Goal: Task Accomplishment & Management: Manage account settings

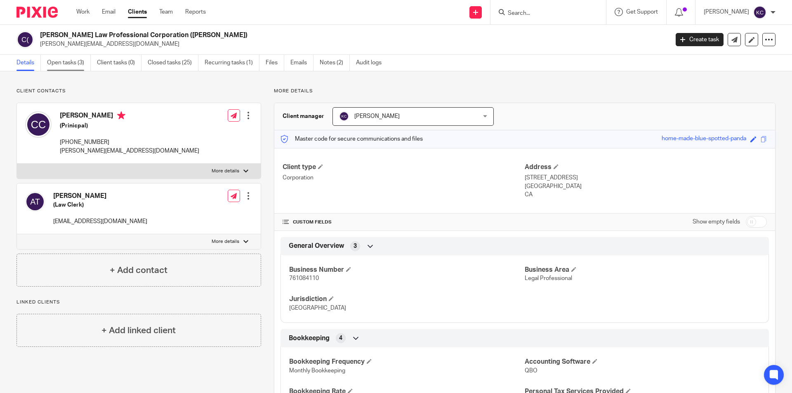
click at [79, 64] on link "Open tasks (3)" at bounding box center [69, 63] width 44 height 16
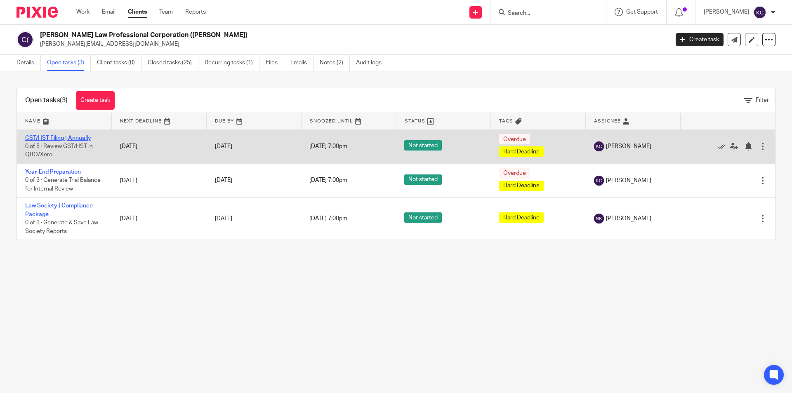
click at [70, 139] on link "GST/HST Filing | Annually" at bounding box center [58, 138] width 66 height 6
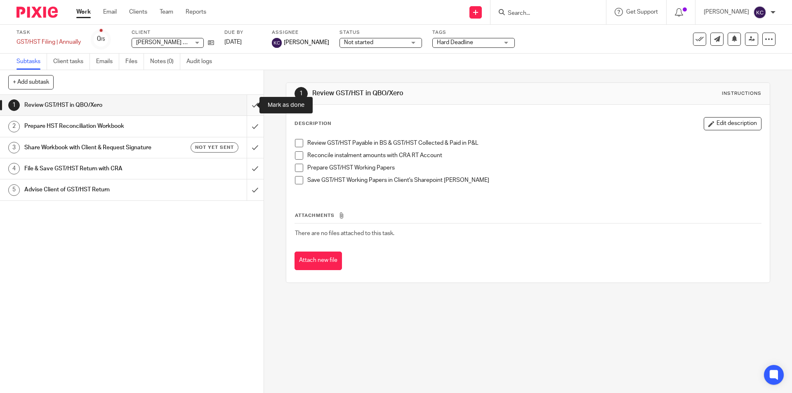
click at [243, 105] on input "submit" at bounding box center [132, 105] width 264 height 21
drag, startPoint x: 247, startPoint y: 127, endPoint x: 256, endPoint y: 132, distance: 10.0
click at [247, 127] on input "submit" at bounding box center [132, 126] width 264 height 21
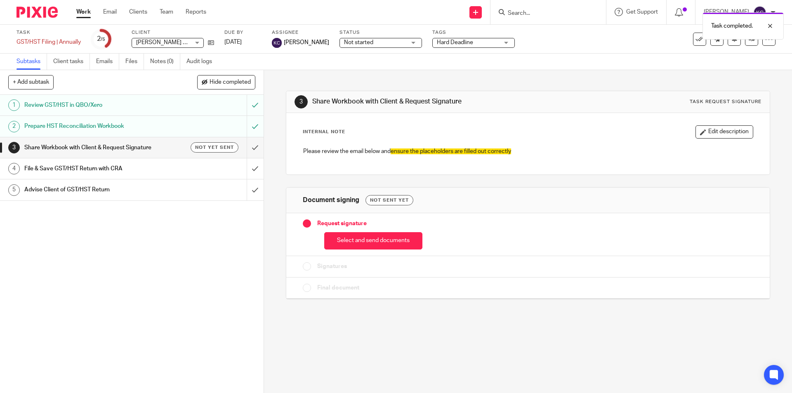
click at [167, 151] on div "Not yet sent" at bounding box center [202, 147] width 71 height 10
click at [372, 241] on button "Select and send documents" at bounding box center [373, 241] width 98 height 18
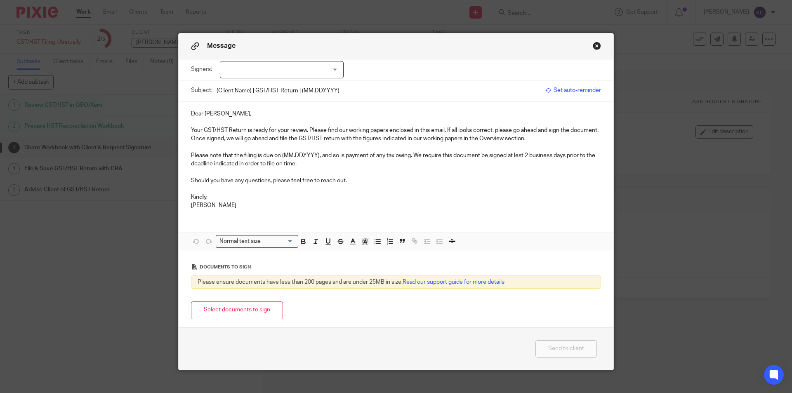
click at [247, 92] on input "(Client Name) | GST/HST Return | (MM.DD.YYYY)" at bounding box center [379, 90] width 325 height 19
click at [254, 93] on input "Conron Law PC | GST/HST Return | (MM.DD.YYYY)" at bounding box center [379, 90] width 325 height 19
drag, startPoint x: 304, startPoint y: 91, endPoint x: 361, endPoint y: 92, distance: 56.9
click at [361, 92] on input "Conron Law PC | GST/HST Return | (MM.DD.YYYY)" at bounding box center [379, 90] width 325 height 19
type input "[PERSON_NAME] Law PC | GST/HST Return | [DATE]"
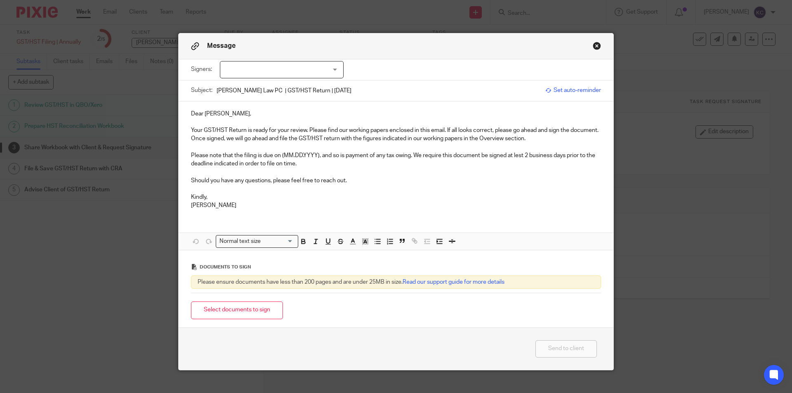
click at [315, 156] on p "Please note that the filing is due on (MM.DD.YYYY), and so is payment of any ta…" at bounding box center [396, 159] width 410 height 17
click at [288, 68] on div at bounding box center [282, 69] width 124 height 17
click at [225, 86] on input "checkbox" at bounding box center [227, 87] width 16 height 16
checkbox input "true"
click at [401, 193] on p at bounding box center [396, 189] width 410 height 8
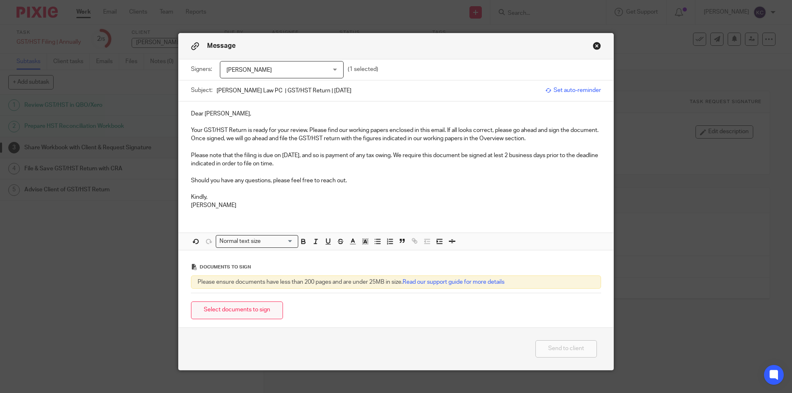
click at [266, 309] on button "Select documents to sign" at bounding box center [237, 310] width 92 height 18
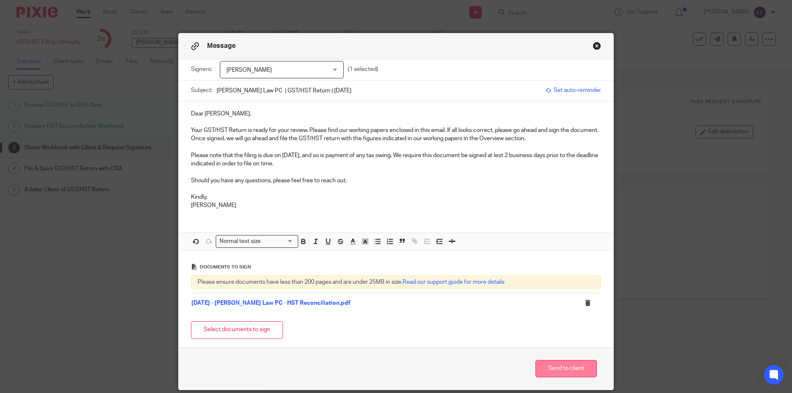
click at [566, 373] on button "Send to client" at bounding box center [565, 369] width 61 height 18
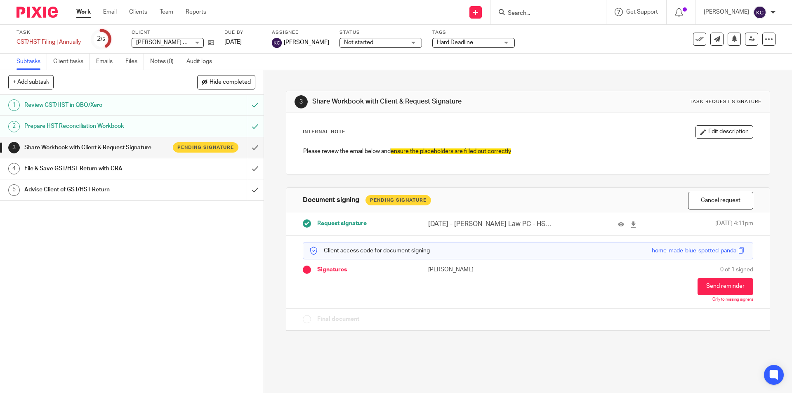
click at [524, 12] on input "Search" at bounding box center [544, 13] width 74 height 7
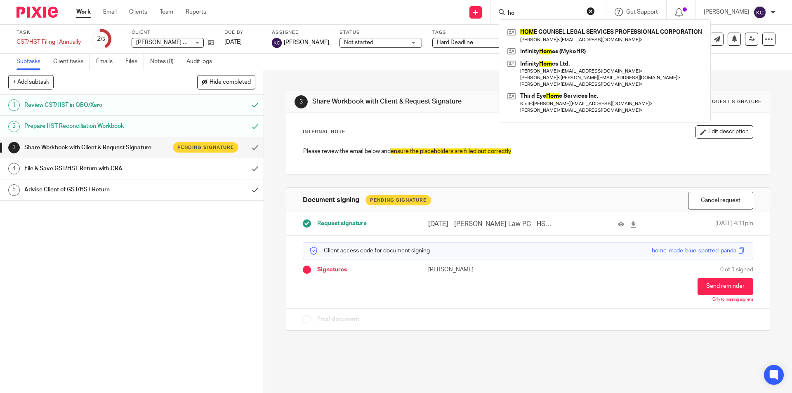
type input "h"
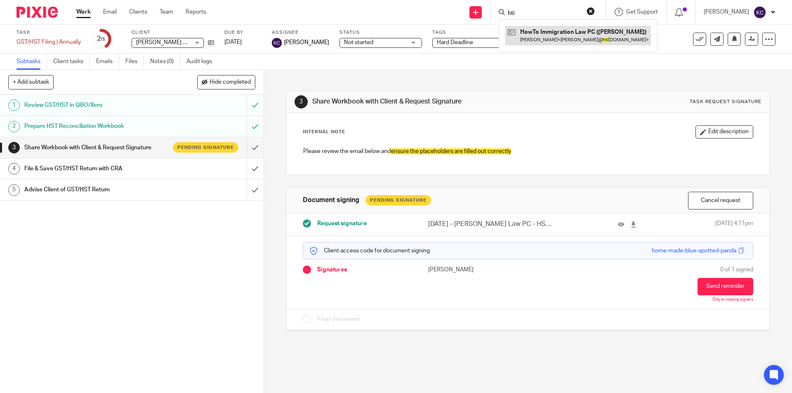
type input "hti"
click at [546, 36] on link at bounding box center [578, 35] width 146 height 19
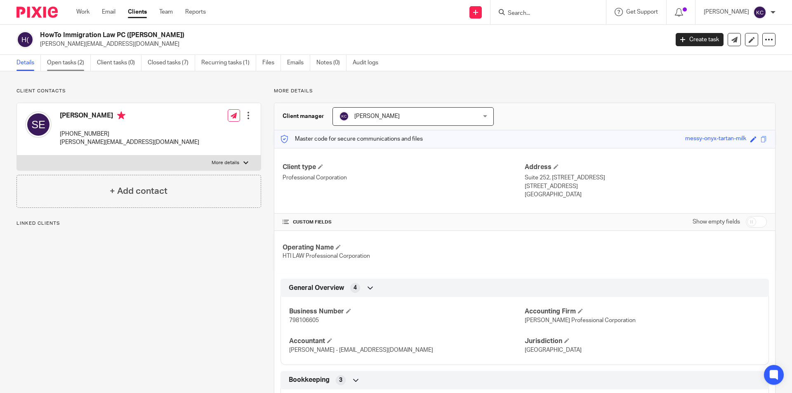
click at [68, 61] on link "Open tasks (2)" at bounding box center [69, 63] width 44 height 16
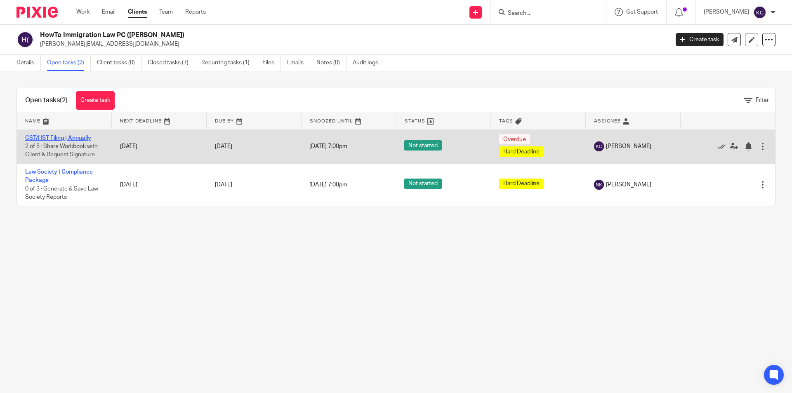
click at [82, 139] on link "GST/HST Filing | Annually" at bounding box center [58, 138] width 66 height 6
